Goal: Information Seeking & Learning: Learn about a topic

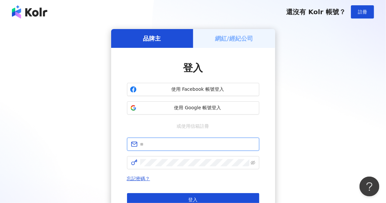
click at [149, 145] on input "text" at bounding box center [197, 144] width 115 height 7
type input "**********"
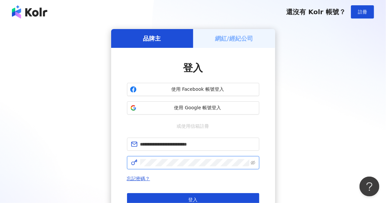
click button "登入" at bounding box center [193, 199] width 132 height 13
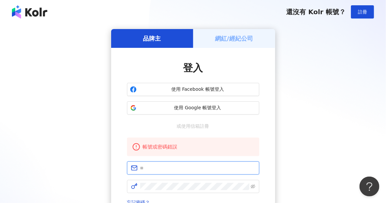
click at [165, 171] on input "text" at bounding box center [197, 168] width 115 height 7
type input "**********"
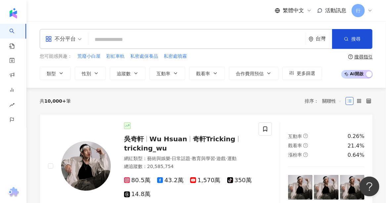
click at [235, 35] on input "search" at bounding box center [197, 39] width 212 height 13
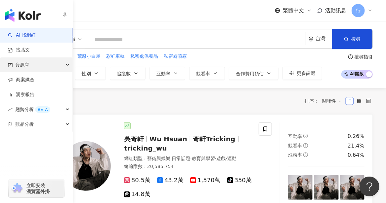
click at [19, 68] on span "資源庫" at bounding box center [22, 65] width 14 height 15
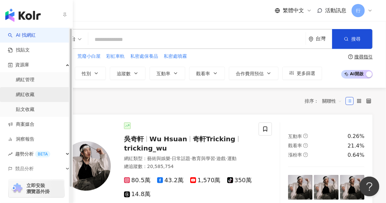
click at [27, 93] on link "網紅收藏" at bounding box center [25, 95] width 19 height 7
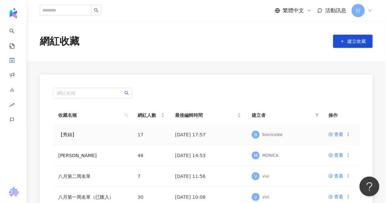
scroll to position [33, 0]
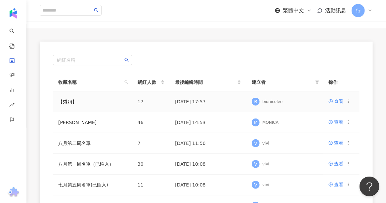
click at [140, 101] on span "17" at bounding box center [141, 101] width 6 height 5
click at [139, 102] on span "17" at bounding box center [141, 101] width 6 height 5
click at [63, 102] on link "【秀娟】" at bounding box center [67, 101] width 19 height 5
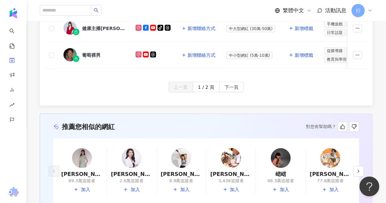
scroll to position [378, 0]
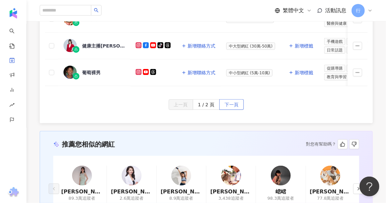
click at [233, 106] on span "下一頁" at bounding box center [232, 105] width 14 height 11
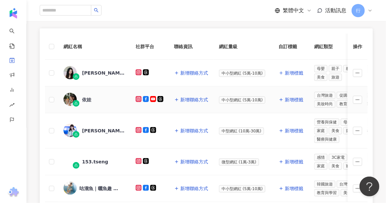
scroll to position [68, 0]
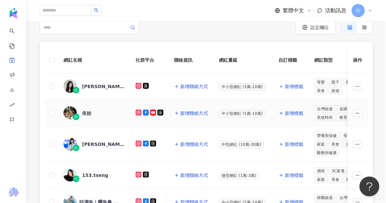
click at [87, 112] on div "依娃" at bounding box center [86, 113] width 9 height 7
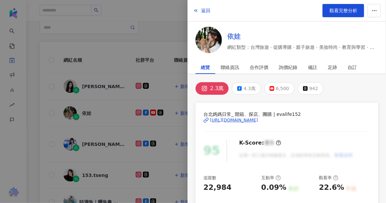
click at [232, 36] on link "依娃" at bounding box center [302, 36] width 151 height 9
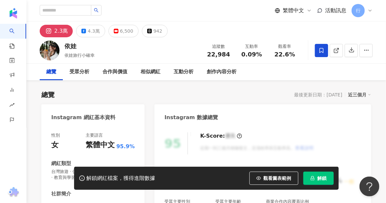
click at [51, 71] on div "總覽" at bounding box center [51, 72] width 10 height 8
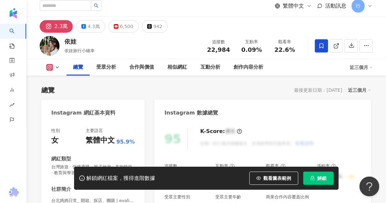
scroll to position [66, 0]
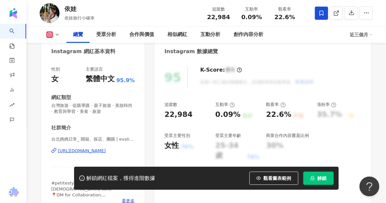
click at [72, 152] on div "[URL][DOMAIN_NAME]" at bounding box center [82, 151] width 48 height 6
